Goal: Find specific page/section: Find specific page/section

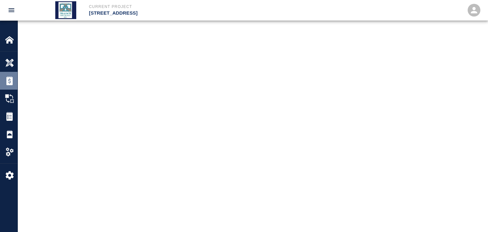
click at [11, 78] on img at bounding box center [9, 80] width 9 height 9
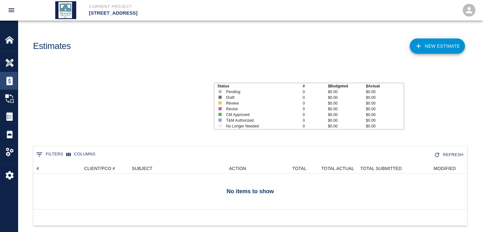
scroll to position [46, 429]
click at [11, 118] on img at bounding box center [9, 116] width 9 height 9
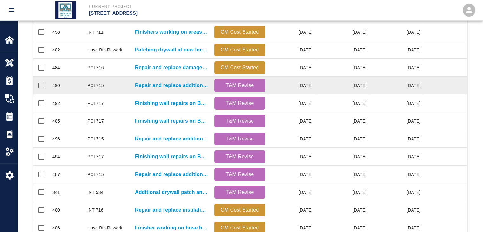
scroll to position [80, 0]
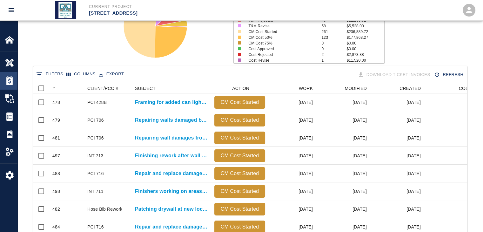
click at [11, 83] on img at bounding box center [9, 80] width 9 height 9
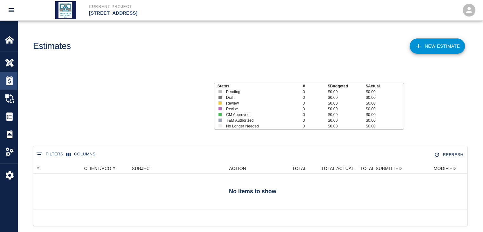
scroll to position [46, 429]
click at [10, 114] on img at bounding box center [9, 116] width 9 height 9
